Goal: Transaction & Acquisition: Purchase product/service

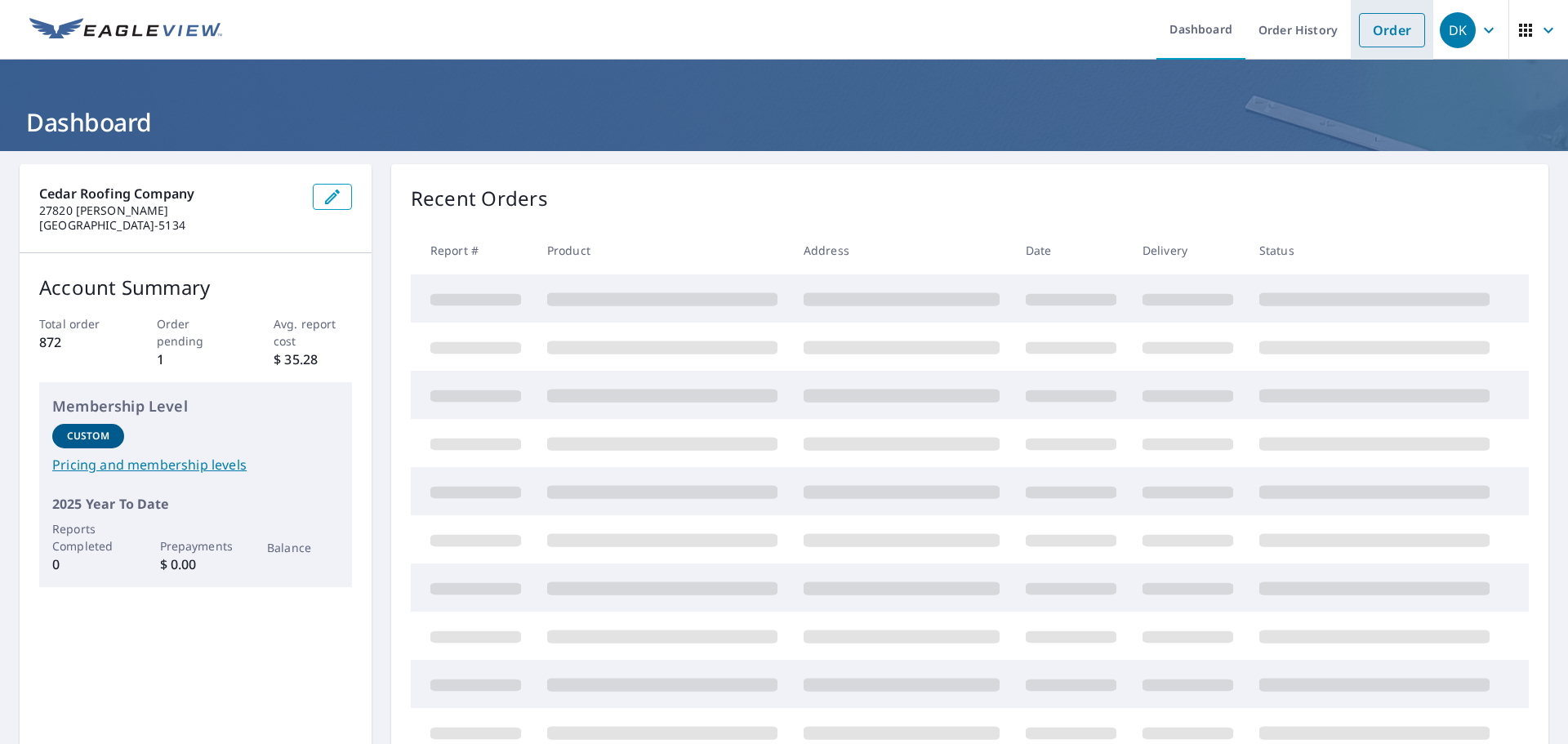
click at [1404, 38] on link "Order" at bounding box center [1392, 29] width 66 height 34
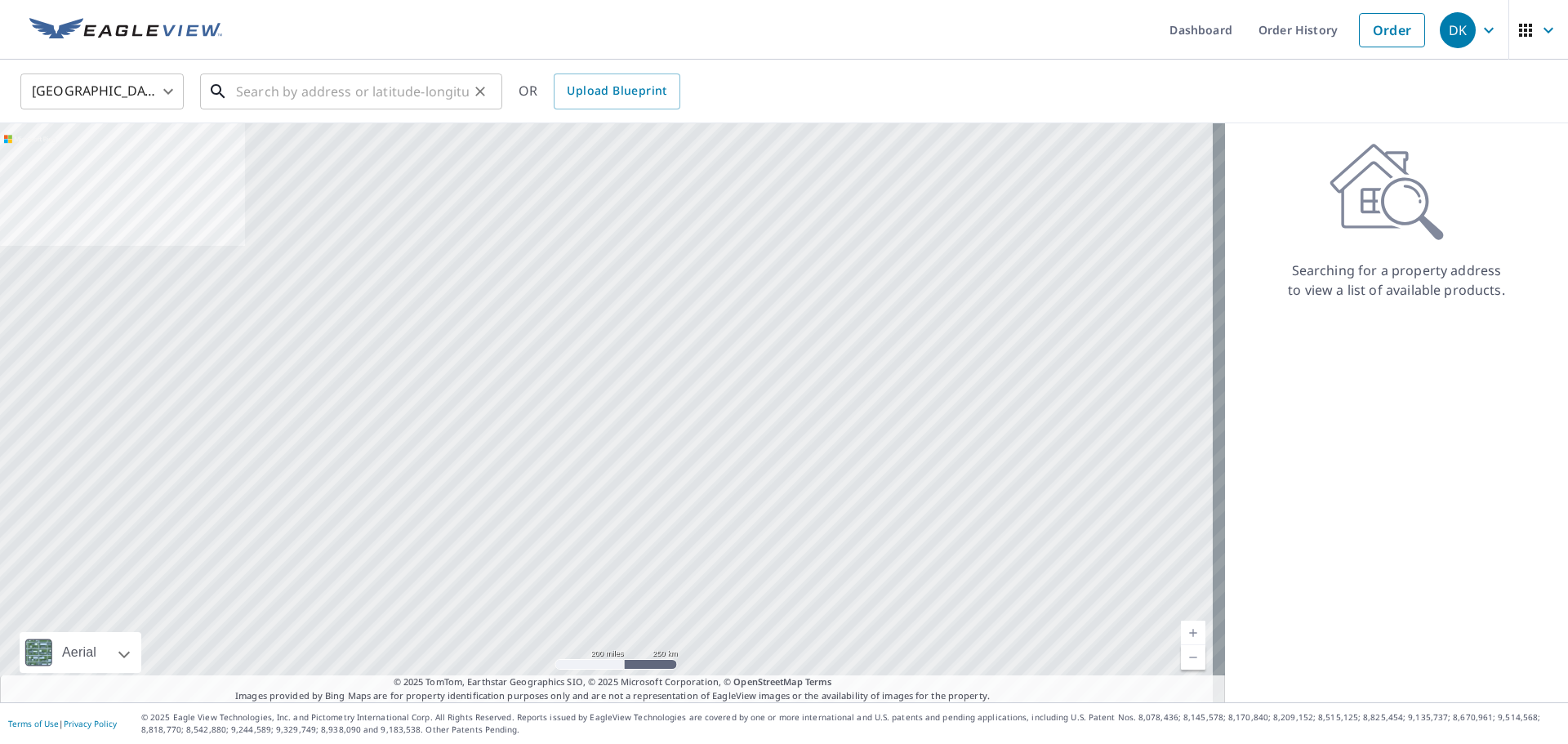
click at [437, 92] on input "text" at bounding box center [352, 91] width 233 height 46
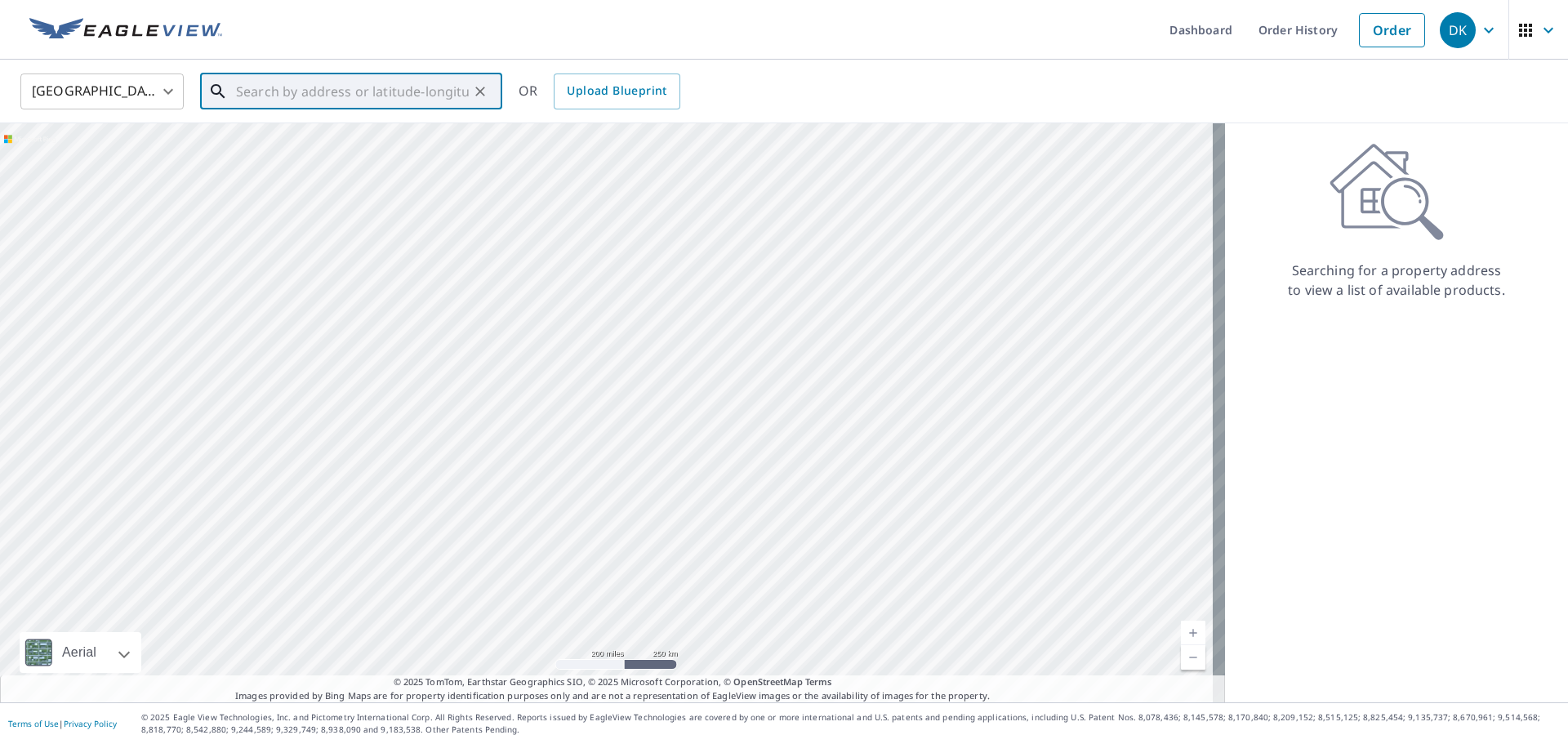
paste input "[STREET_ADDRESS]"
click at [411, 142] on span "[STREET_ADDRESS]" at bounding box center [361, 138] width 256 height 20
type input "[STREET_ADDRESS]"
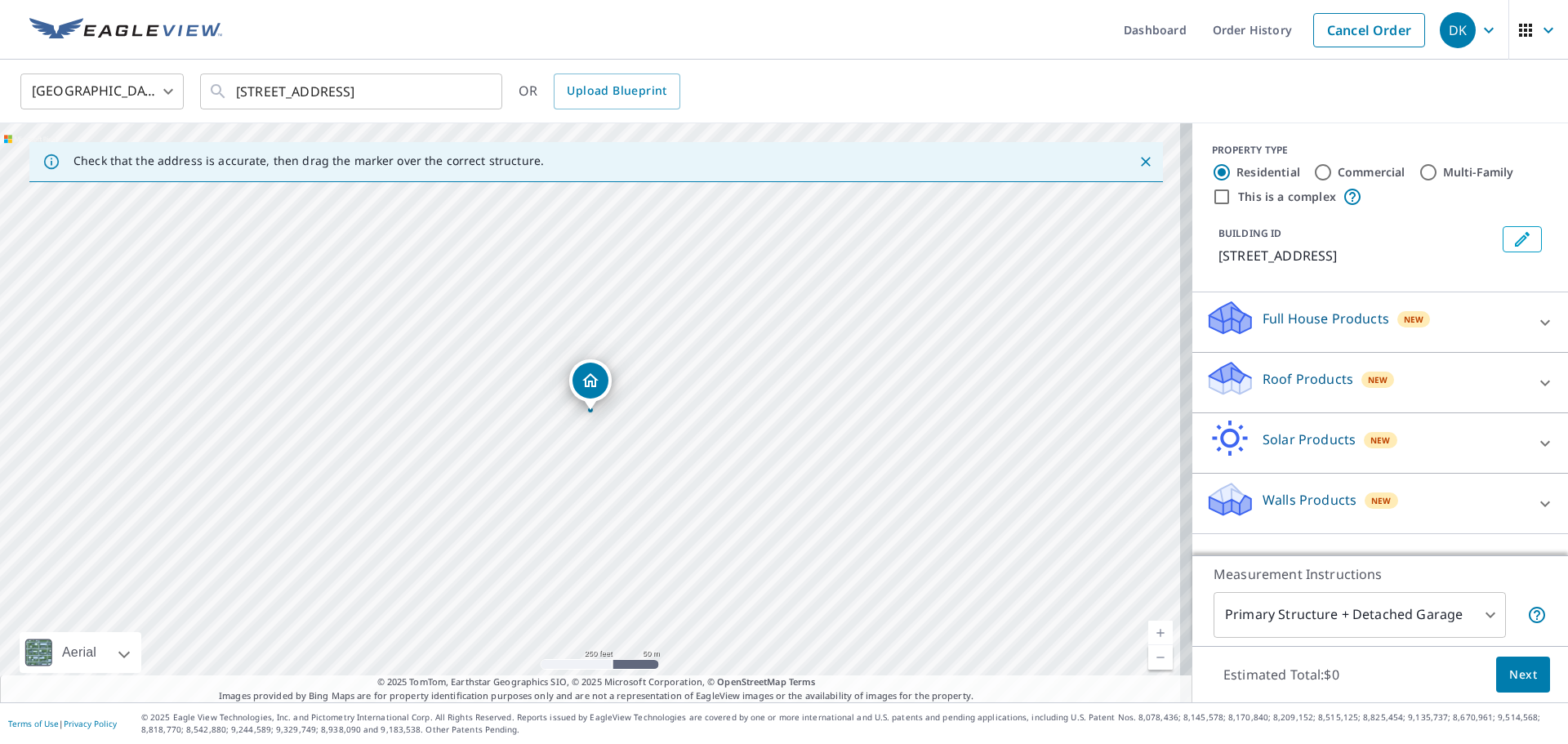
click at [1290, 375] on p "Roof Products" at bounding box center [1308, 379] width 91 height 20
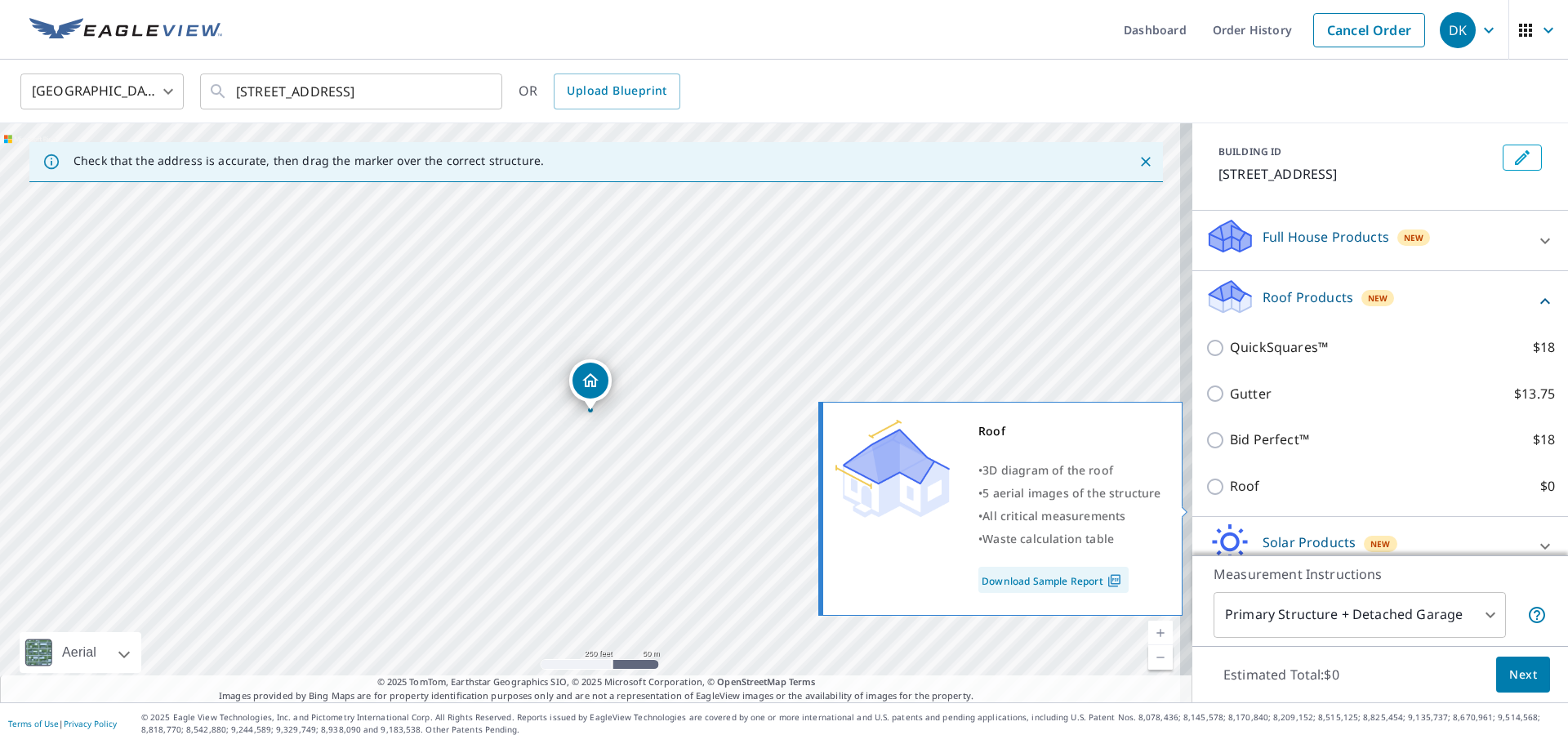
click at [1274, 496] on label "Roof $0" at bounding box center [1392, 486] width 325 height 20
click at [1230, 496] on input "Roof $0" at bounding box center [1217, 487] width 24 height 20
checkbox input "true"
type input "3"
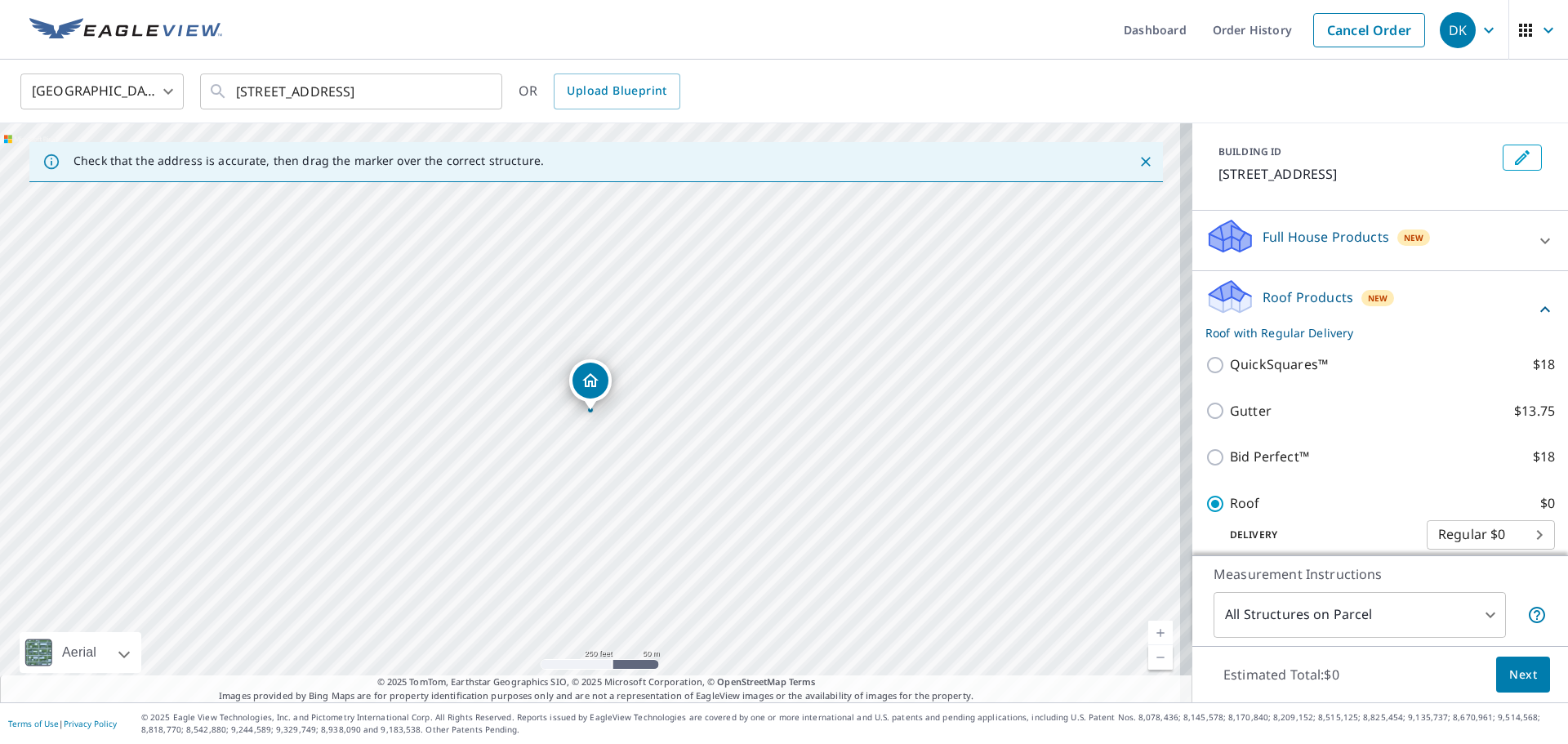
click at [1516, 671] on span "Next" at bounding box center [1523, 675] width 27 height 20
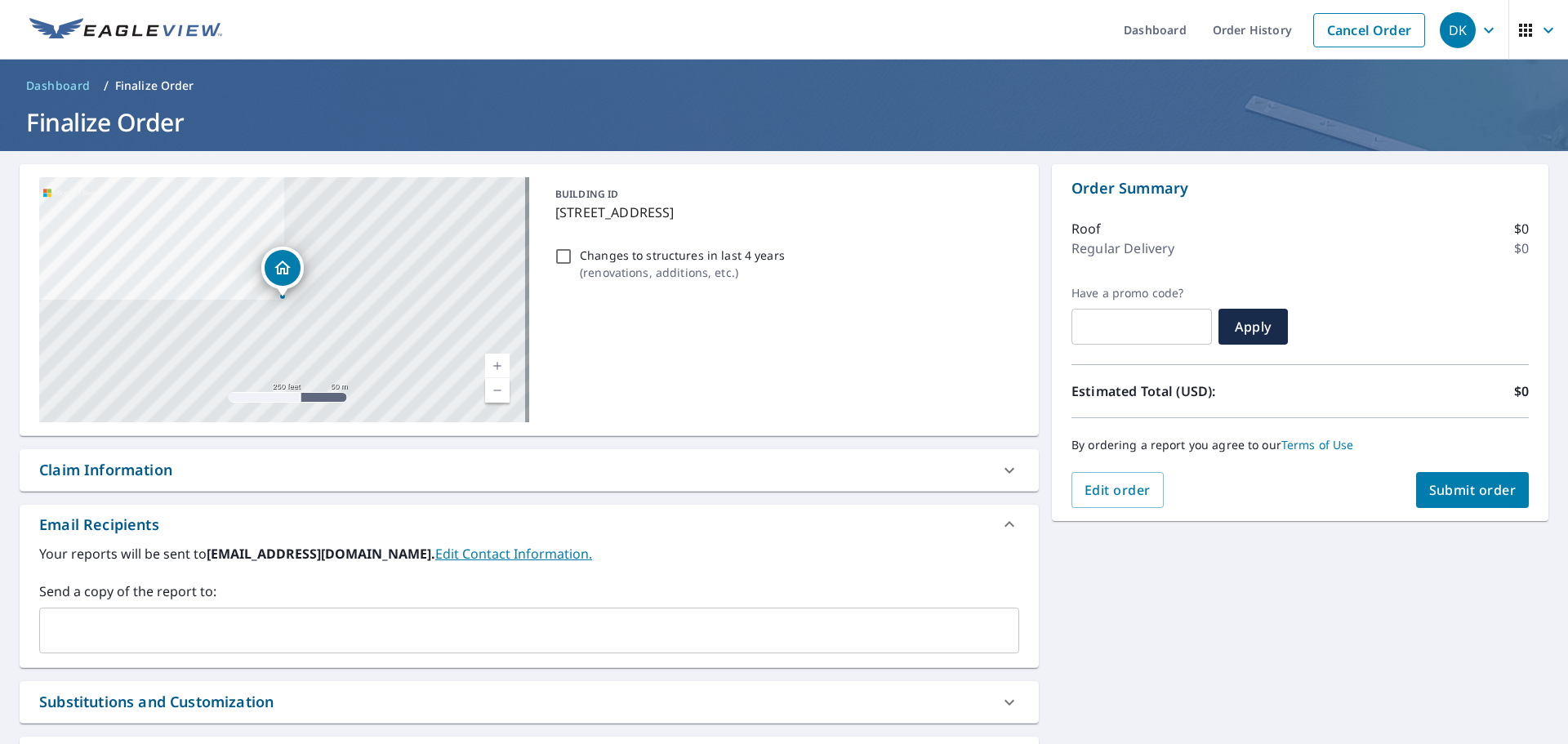
click at [1475, 498] on span "Submit order" at bounding box center [1473, 489] width 88 height 18
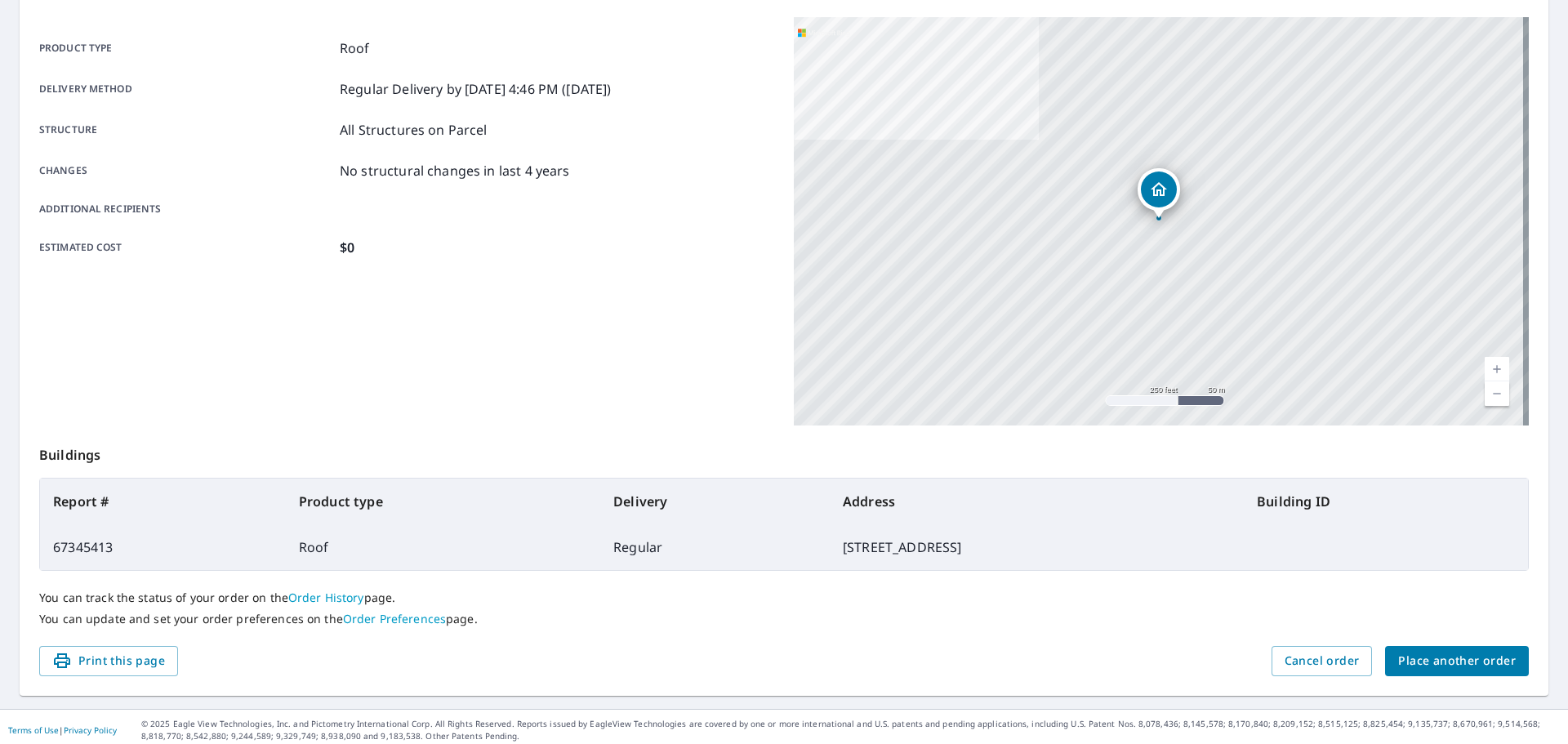
scroll to position [217, 0]
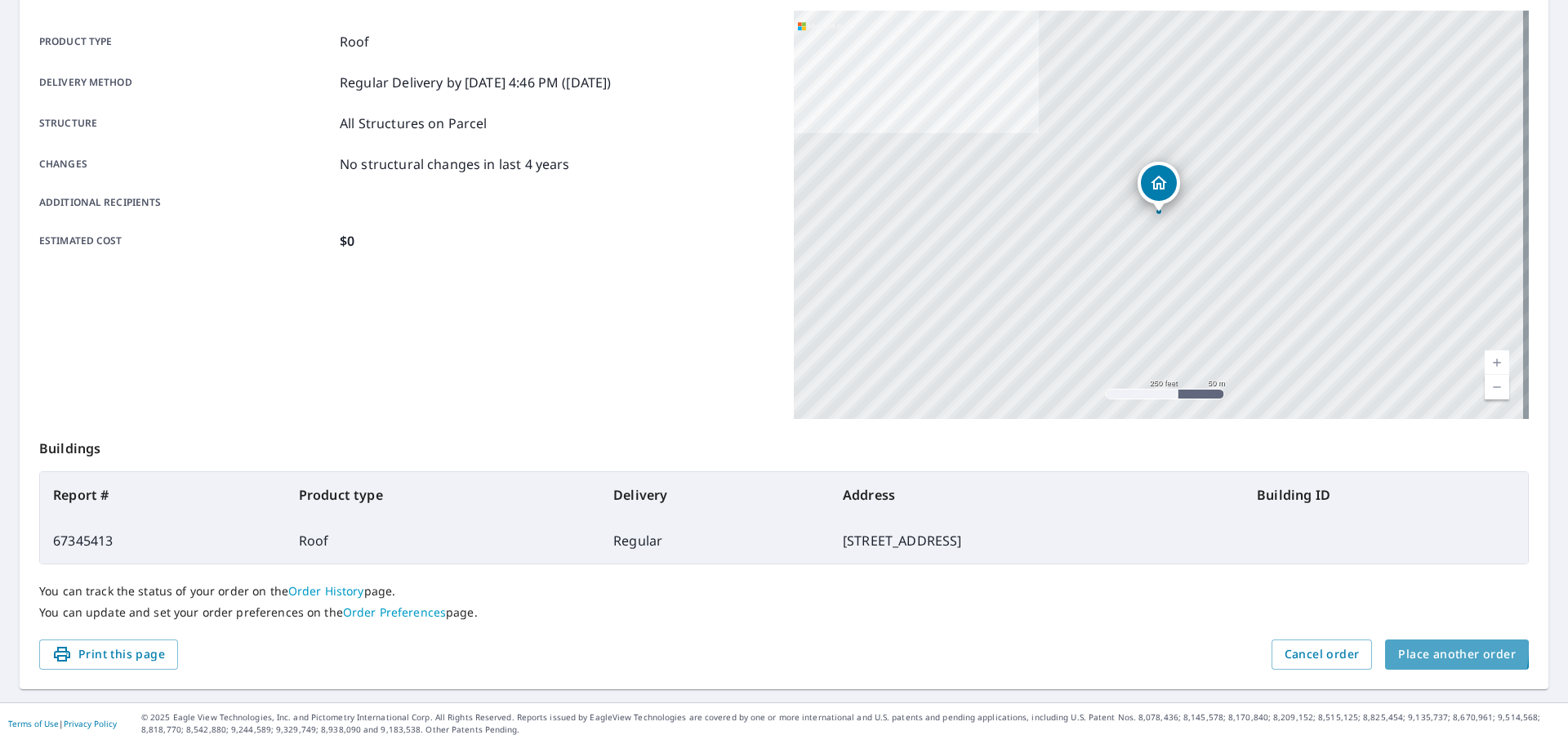
click at [1400, 649] on span "Place another order" at bounding box center [1457, 654] width 118 height 20
